Goal: Task Accomplishment & Management: Manage account settings

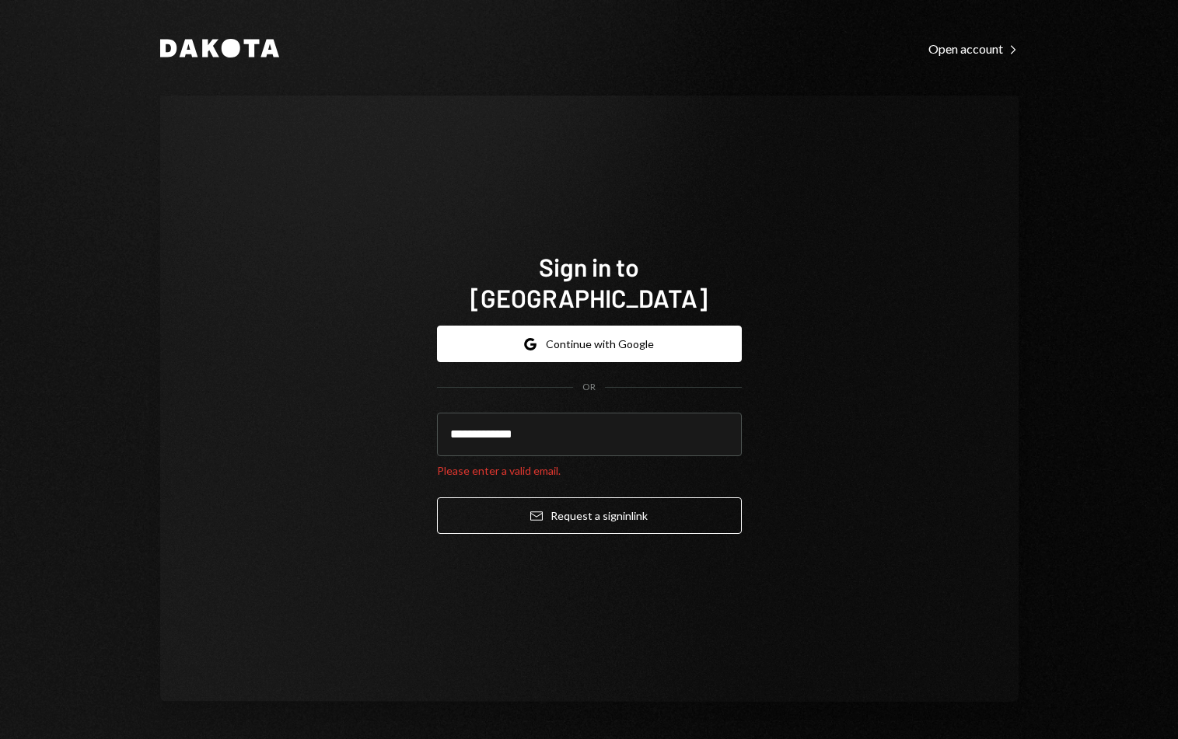
type input "**********"
click at [437, 498] on button "Email Request a sign in link" at bounding box center [589, 516] width 305 height 37
type input "**********"
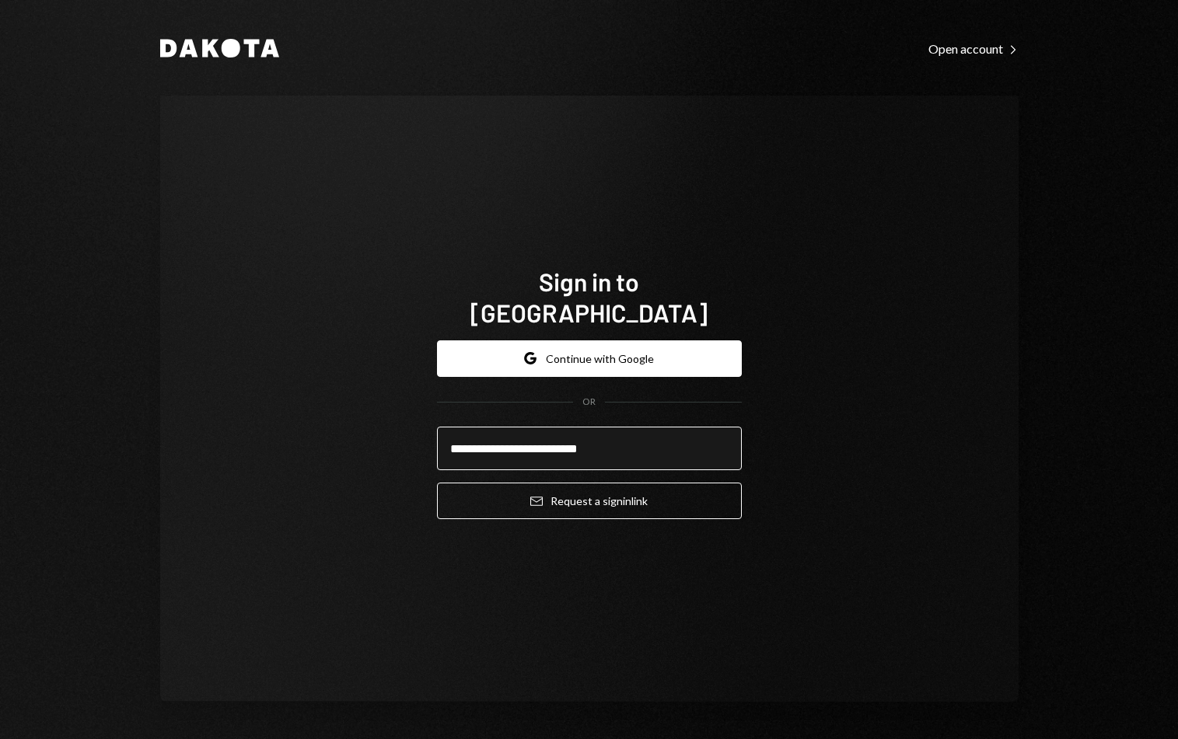
click at [437, 483] on button "Email Request a sign in link" at bounding box center [589, 501] width 305 height 37
